Goal: Navigation & Orientation: Find specific page/section

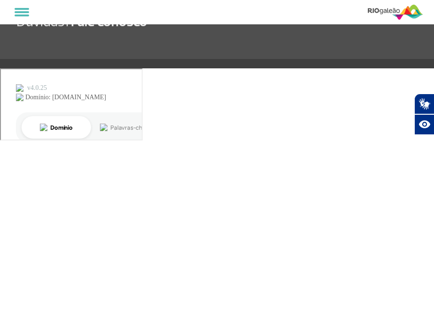
click at [79, 117] on body "PT ENG ESP Dúvidas? Fale conosco Plugin de acessibilidade da Hand Talk. Acessív…" at bounding box center [217, 162] width 434 height 324
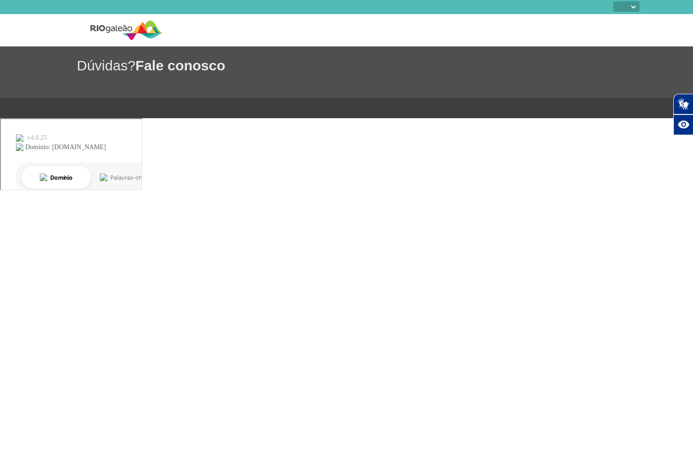
click at [131, 26] on img at bounding box center [126, 30] width 72 height 23
